Goal: Browse casually: Explore the website without a specific task or goal

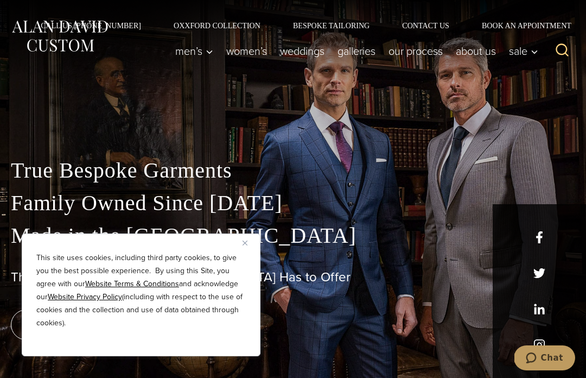
click at [245, 244] on img "Close" at bounding box center [244, 242] width 5 height 5
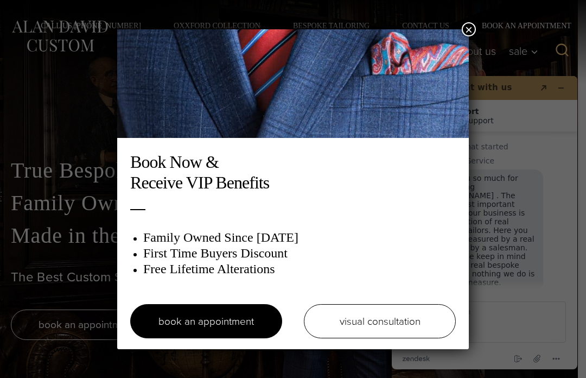
scroll to position [12, 0]
click at [469, 30] on button "×" at bounding box center [469, 29] width 14 height 14
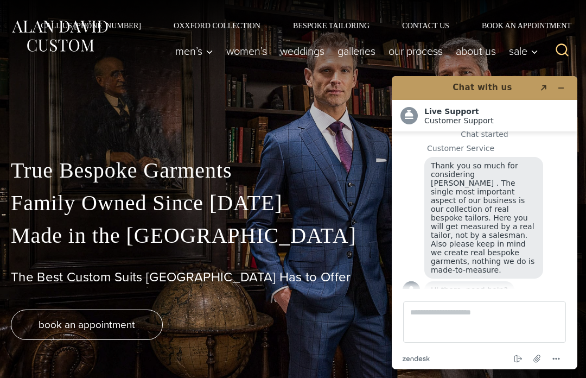
click at [561, 86] on icon "Minimize widget" at bounding box center [561, 88] width 8 height 8
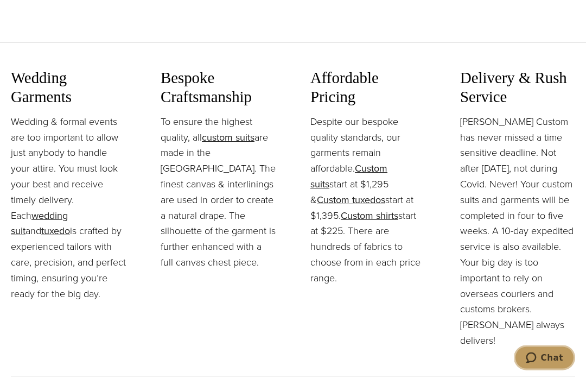
scroll to position [1267, 0]
click at [387, 186] on link "Custom suits" at bounding box center [348, 176] width 77 height 30
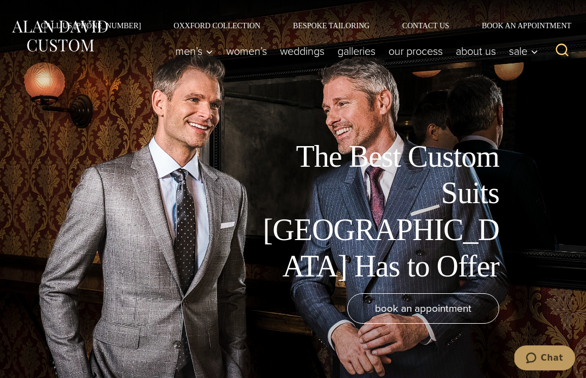
click at [301, 49] on link "weddings" at bounding box center [302, 51] width 58 height 22
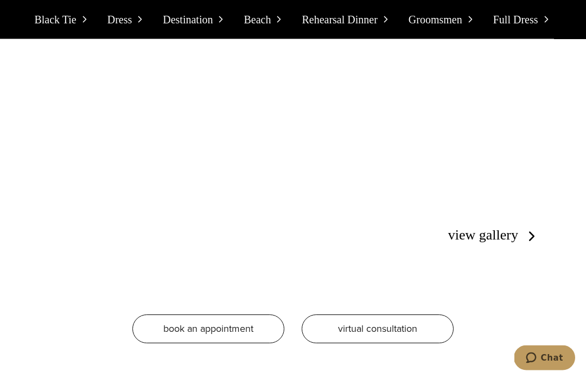
scroll to position [2536, 0]
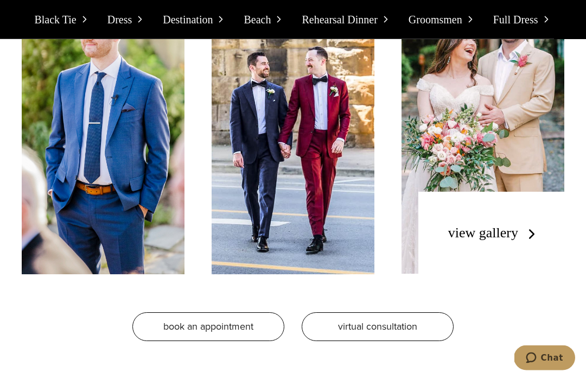
click at [529, 241] on link "view gallery" at bounding box center [494, 233] width 92 height 16
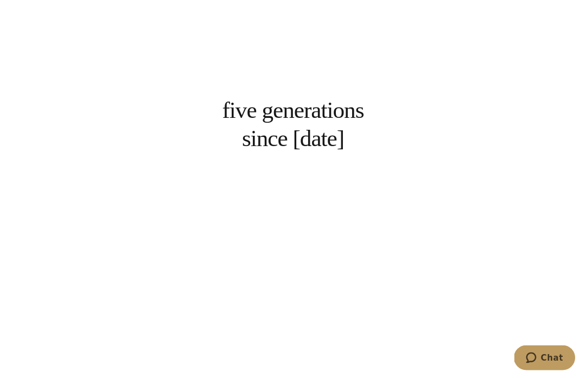
scroll to position [1626, 0]
